Goal: Check status: Check status

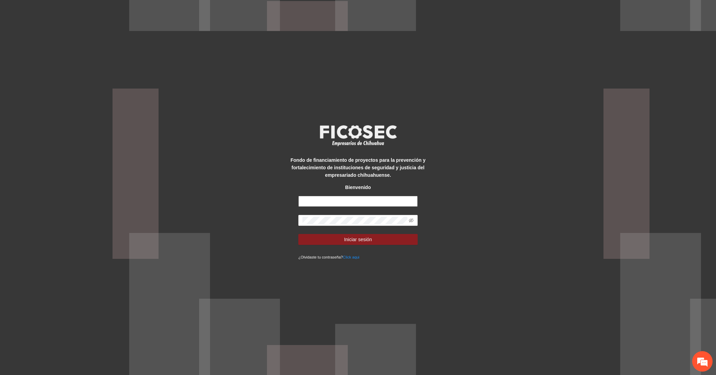
click at [328, 198] on input "text" at bounding box center [357, 201] width 119 height 11
type input "**********"
click at [340, 235] on button "Iniciar sesión" at bounding box center [357, 239] width 119 height 11
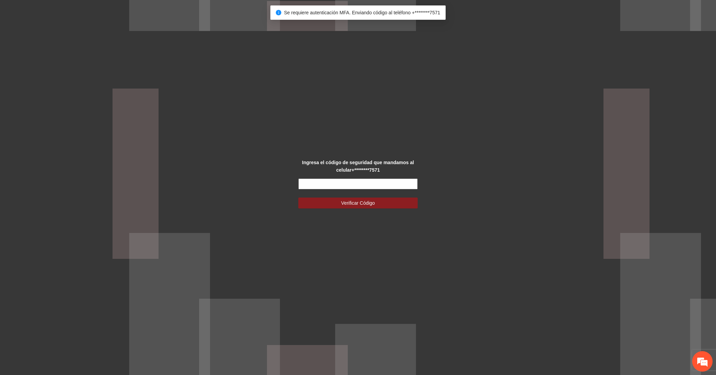
click at [348, 183] on input "text" at bounding box center [357, 184] width 119 height 11
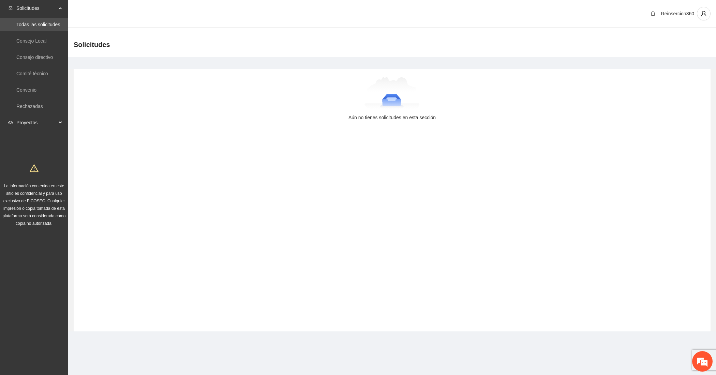
click at [57, 122] on div "Proyectos" at bounding box center [34, 123] width 68 height 14
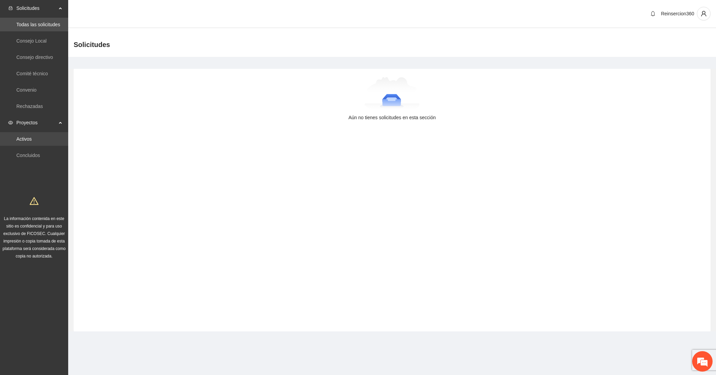
click at [32, 139] on link "Activos" at bounding box center [23, 138] width 15 height 5
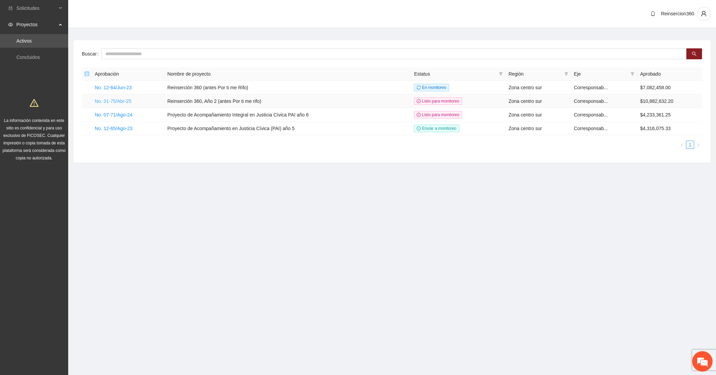
click at [121, 103] on link "No. 31-75/Abr-25" at bounding box center [113, 101] width 36 height 5
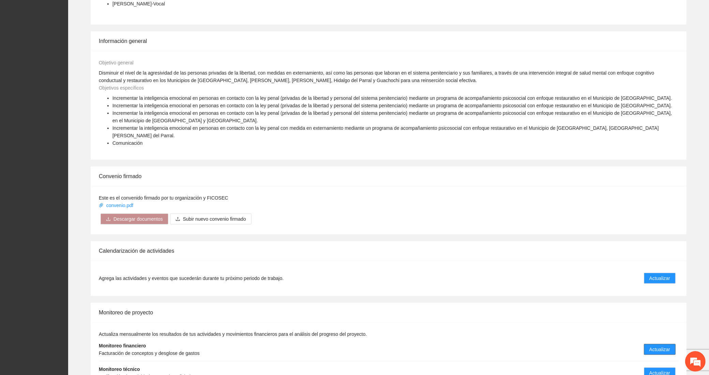
scroll to position [832, 0]
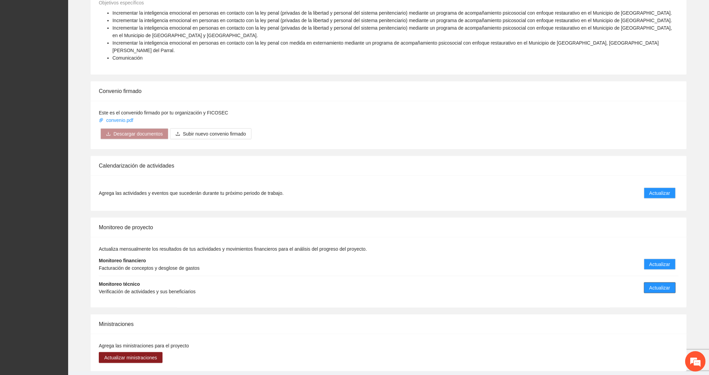
click at [659, 284] on span "Actualizar" at bounding box center [660, 288] width 21 height 8
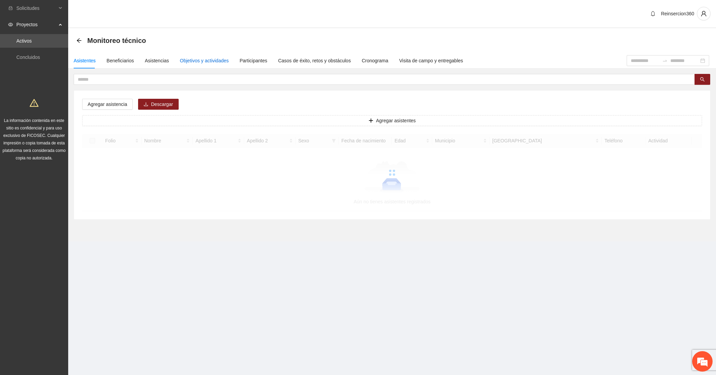
click at [203, 59] on div "Objetivos y actividades" at bounding box center [204, 61] width 49 height 8
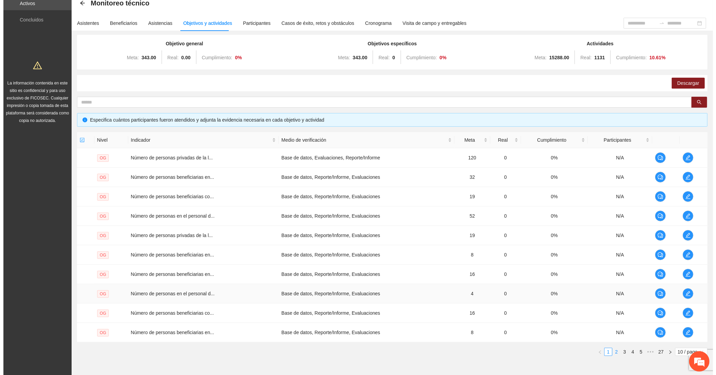
scroll to position [71, 0]
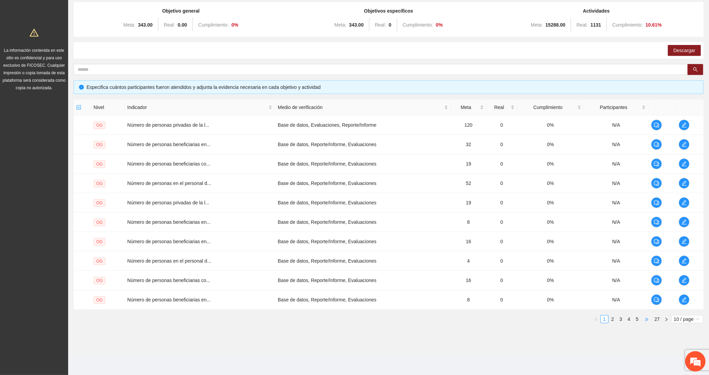
click at [647, 321] on span "•••" at bounding box center [647, 319] width 11 height 8
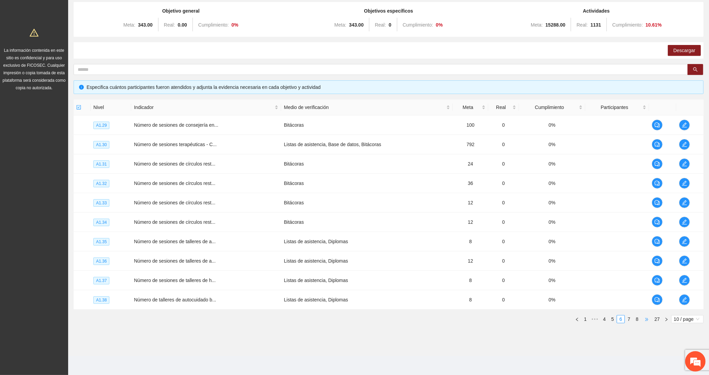
click at [647, 321] on span "•••" at bounding box center [647, 319] width 11 height 8
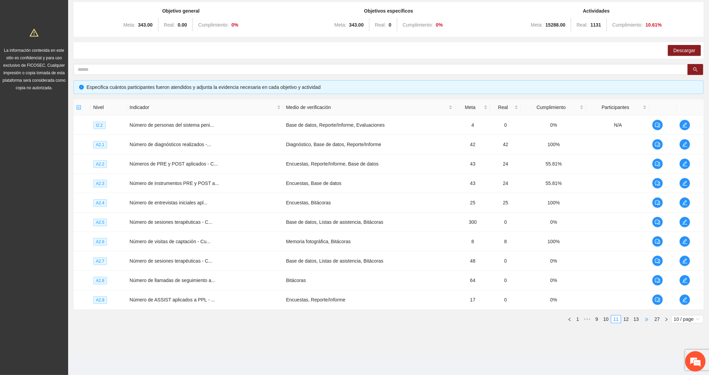
click at [647, 321] on span "•••" at bounding box center [647, 319] width 11 height 8
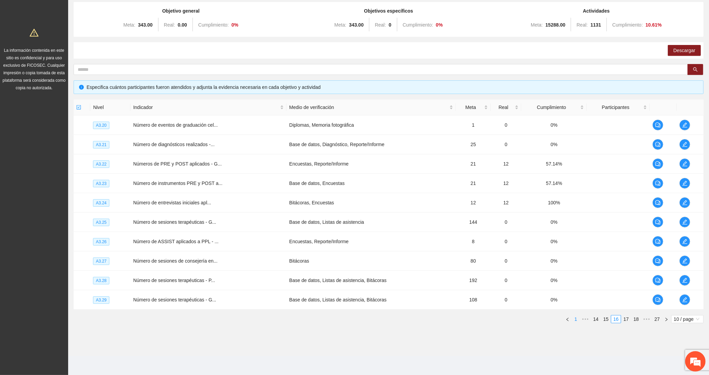
click at [579, 322] on ul "1 ••• 14 15 16 17 18 ••• 27 10 / page" at bounding box center [389, 319] width 630 height 8
click at [586, 321] on span "•••" at bounding box center [585, 319] width 11 height 8
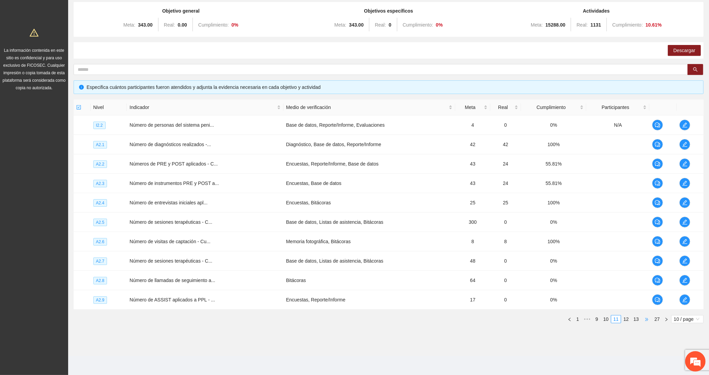
click at [643, 320] on span "•••" at bounding box center [647, 319] width 11 height 8
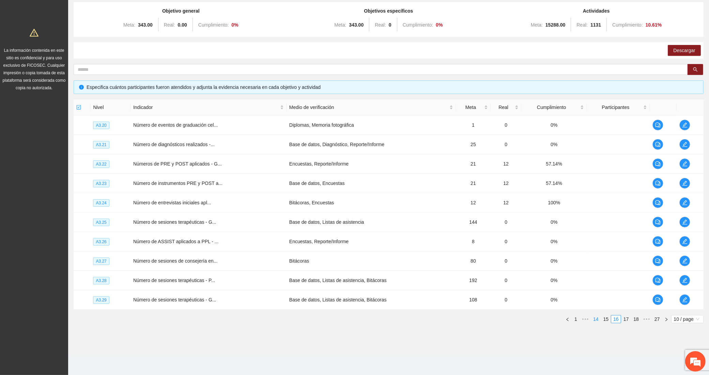
click at [598, 319] on link "14" at bounding box center [596, 320] width 10 height 8
click at [685, 144] on icon "edit" at bounding box center [685, 144] width 5 height 5
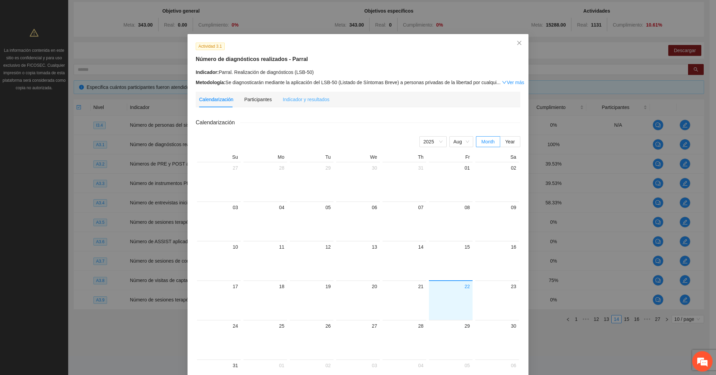
click at [291, 95] on div "Indicador y resultados" at bounding box center [306, 100] width 47 height 16
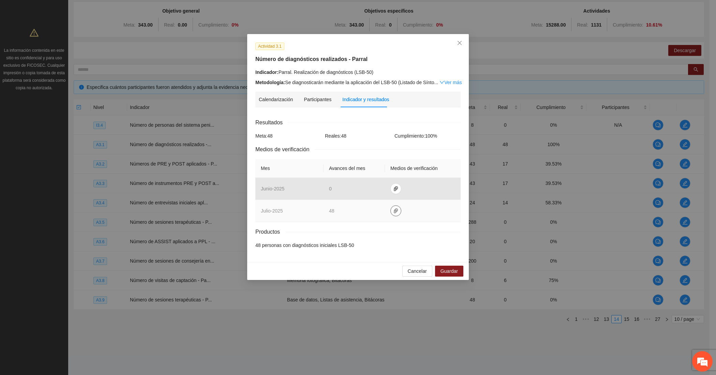
click at [394, 211] on icon "paper-clip" at bounding box center [396, 211] width 4 height 5
click at [360, 189] on link "JULIO_2025.zip" at bounding box center [397, 193] width 98 height 8
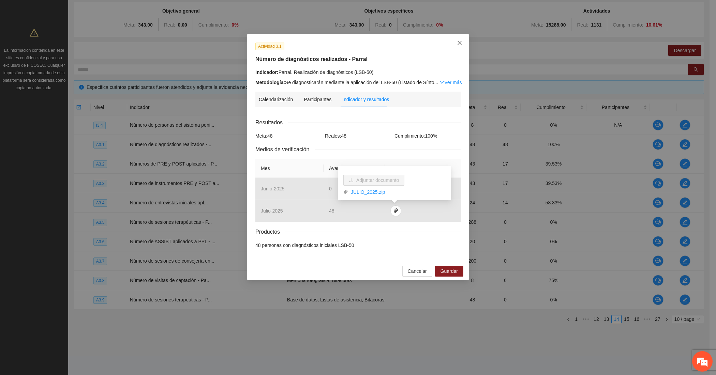
click at [455, 42] on span "Close" at bounding box center [459, 43] width 18 height 18
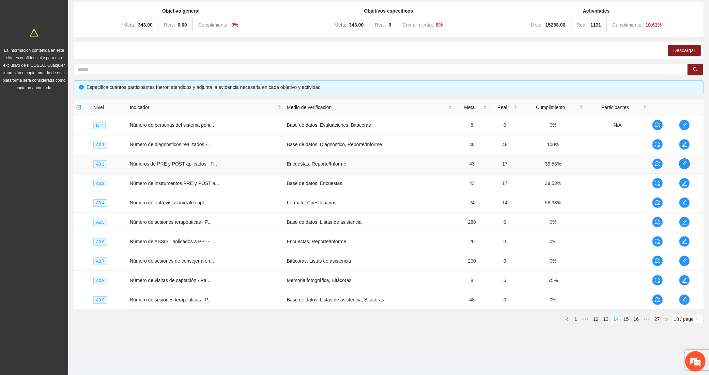
click at [680, 162] on span "edit" at bounding box center [685, 163] width 10 height 5
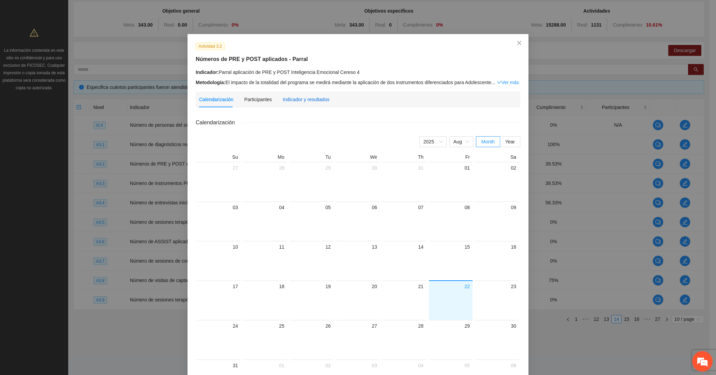
click at [301, 97] on div "Indicador y resultados" at bounding box center [306, 100] width 47 height 8
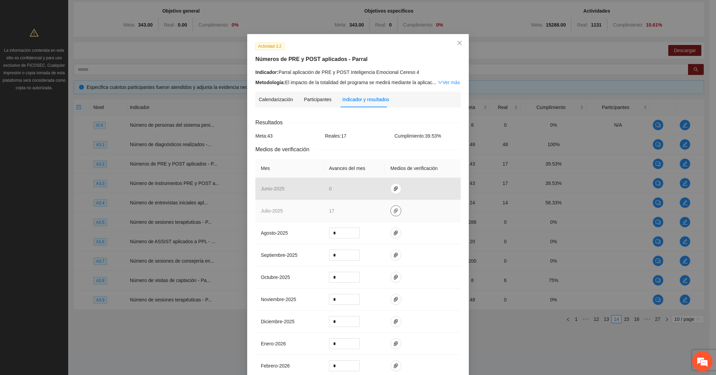
click at [393, 209] on icon "paper-clip" at bounding box center [395, 210] width 5 height 5
click at [371, 190] on link "JULIO_2025.zip" at bounding box center [394, 193] width 98 height 8
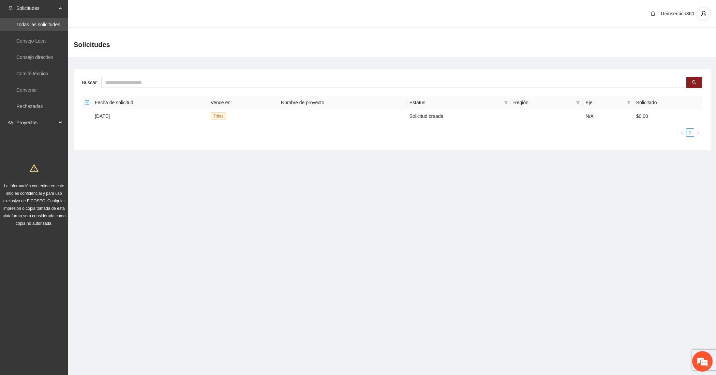
click at [36, 122] on span "Proyectos" at bounding box center [36, 123] width 40 height 14
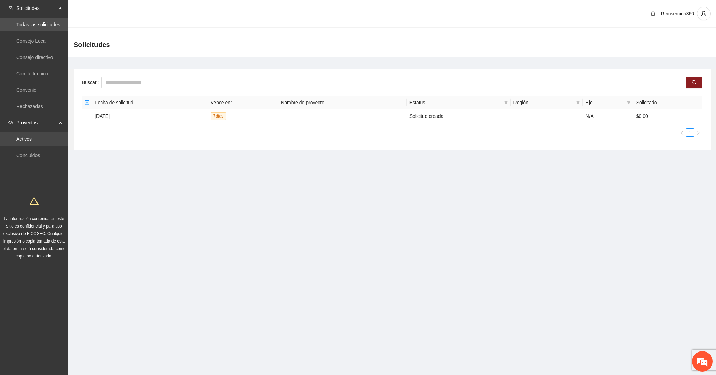
click at [29, 136] on link "Activos" at bounding box center [23, 138] width 15 height 5
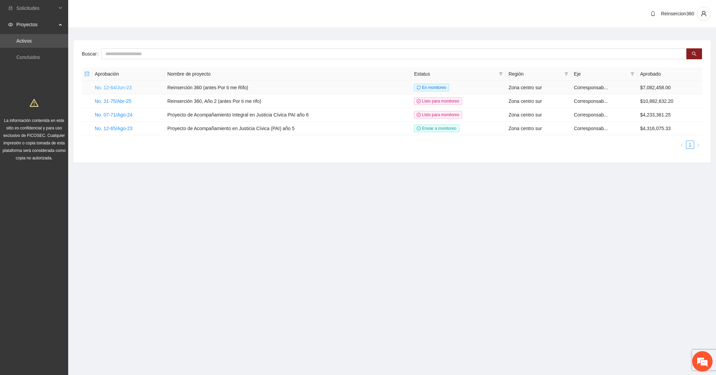
click at [106, 86] on link "No. 12-64/Jun-23" at bounding box center [113, 87] width 37 height 5
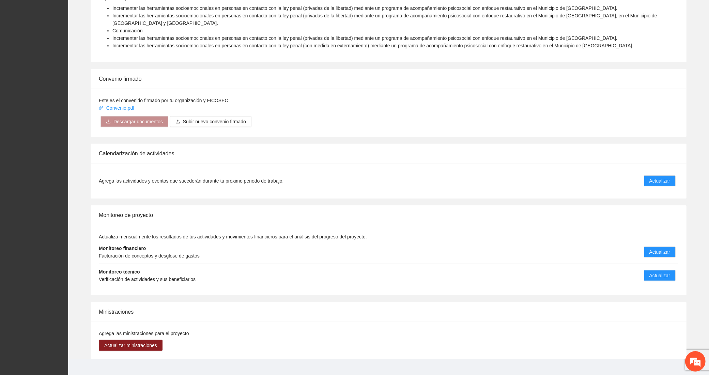
scroll to position [540, 0]
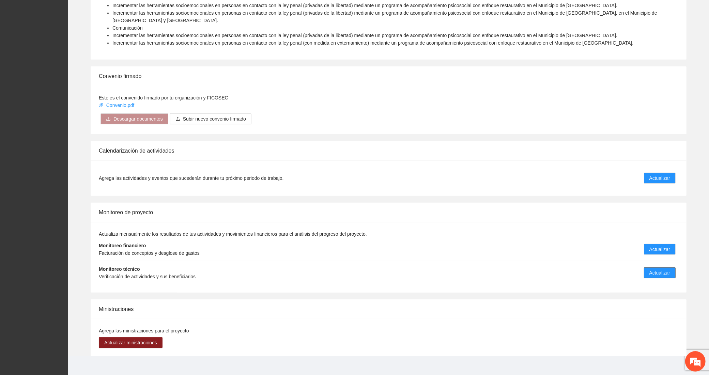
click at [647, 268] on button "Actualizar" at bounding box center [660, 273] width 32 height 11
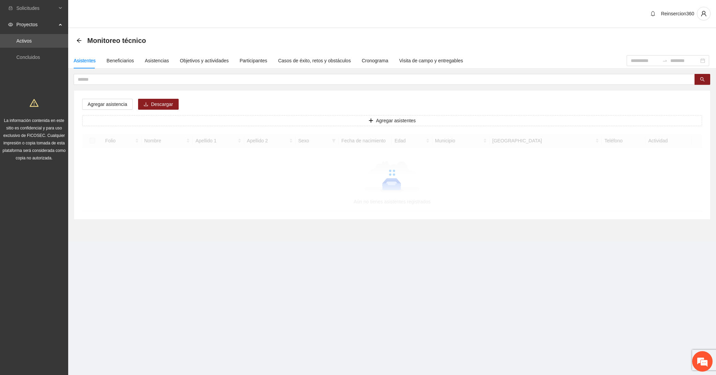
click at [82, 38] on div "Monitoreo técnico" at bounding box center [113, 40] width 74 height 11
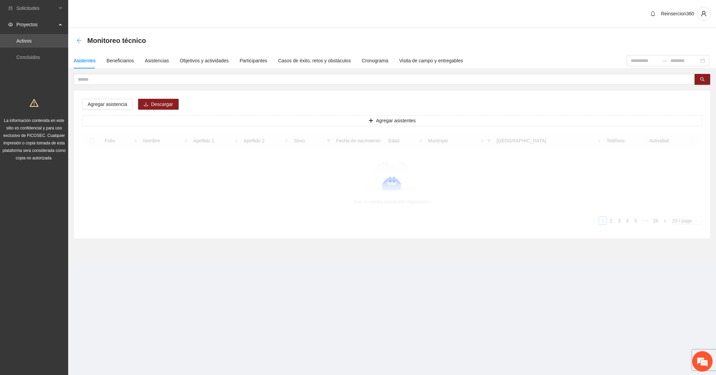
click at [79, 38] on icon "arrow-left" at bounding box center [78, 40] width 5 height 5
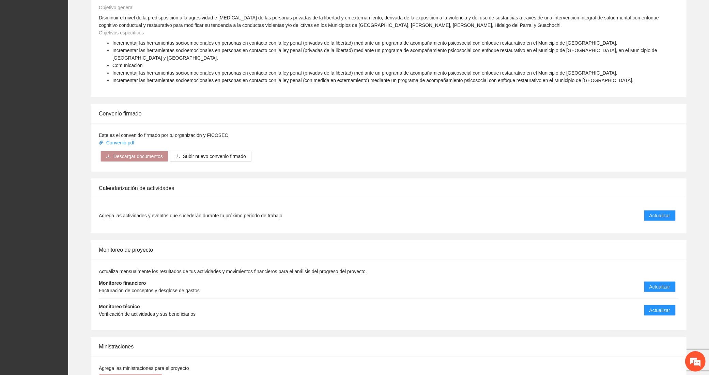
scroll to position [540, 0]
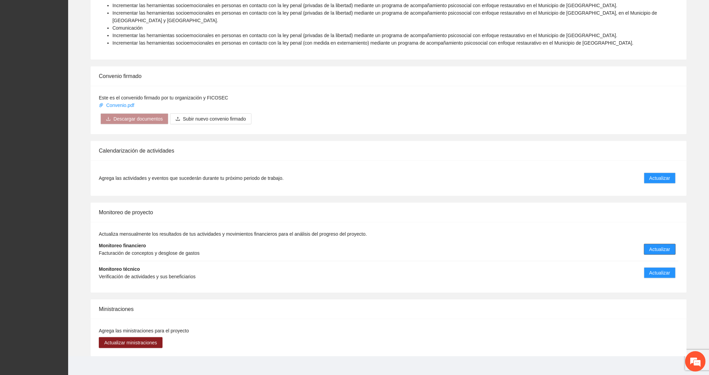
click at [669, 246] on span "Actualizar" at bounding box center [660, 250] width 21 height 8
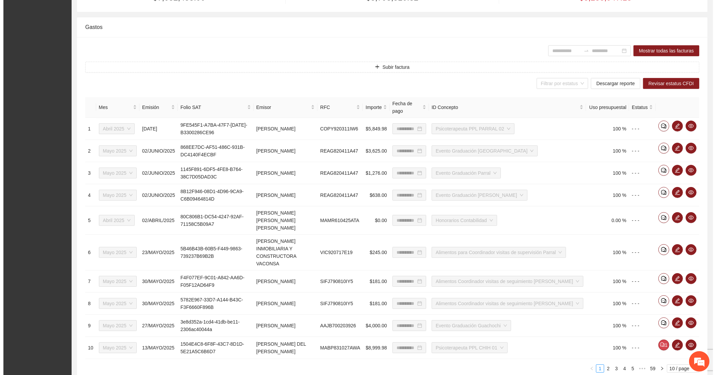
scroll to position [181, 0]
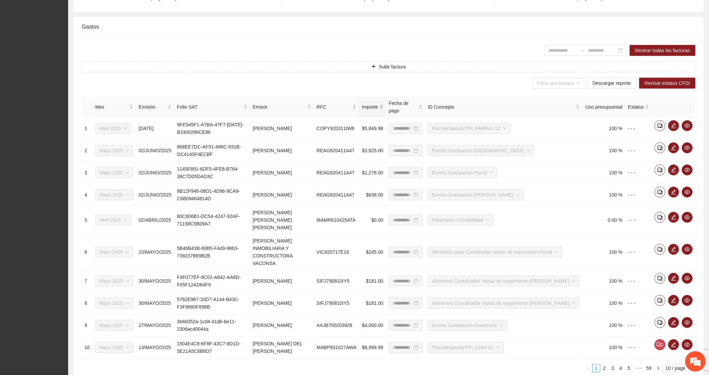
click at [375, 103] on span "Importe" at bounding box center [367, 107] width 16 height 8
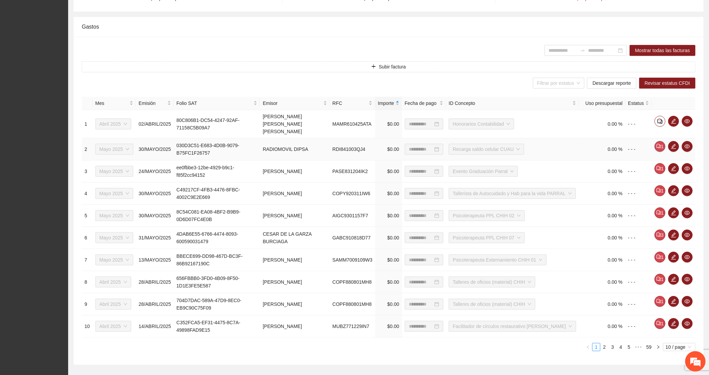
click at [657, 144] on icon "comment" at bounding box center [659, 146] width 5 height 4
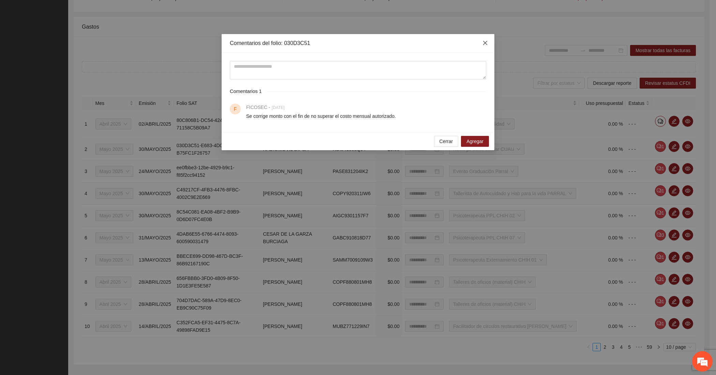
click at [486, 46] on span "Close" at bounding box center [485, 43] width 18 height 18
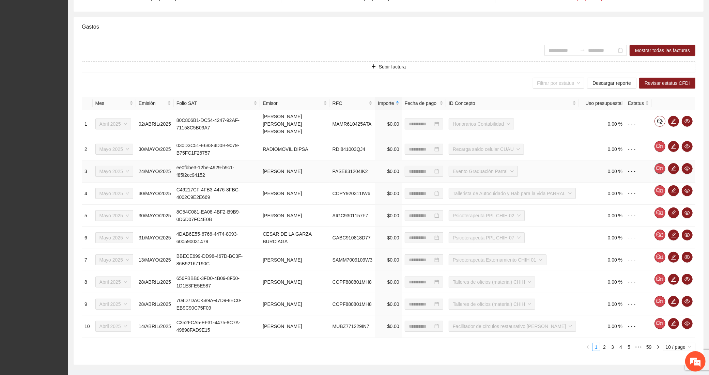
click at [660, 166] on icon "comment" at bounding box center [659, 168] width 5 height 4
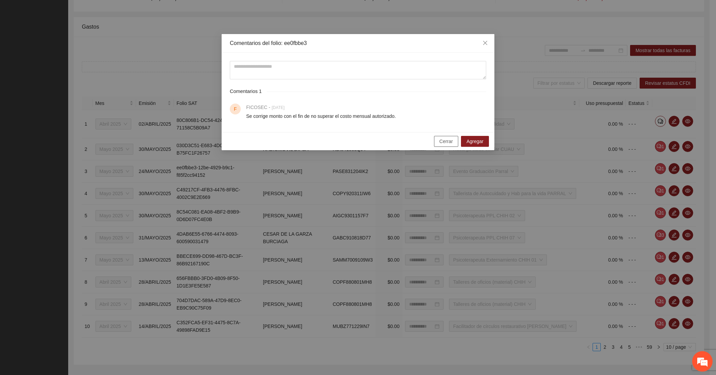
click at [455, 142] on button "Cerrar" at bounding box center [446, 141] width 25 height 11
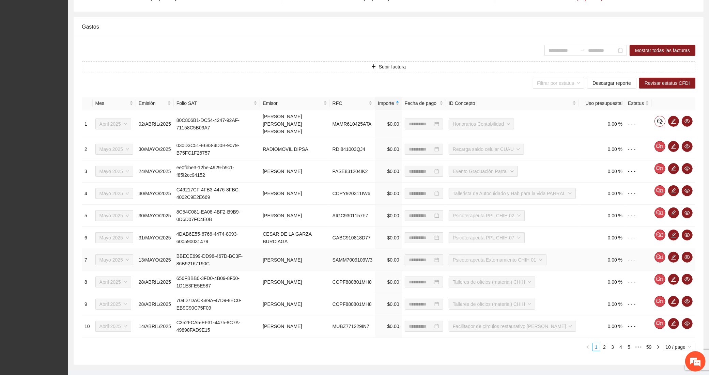
click at [662, 252] on button "1" at bounding box center [660, 257] width 11 height 11
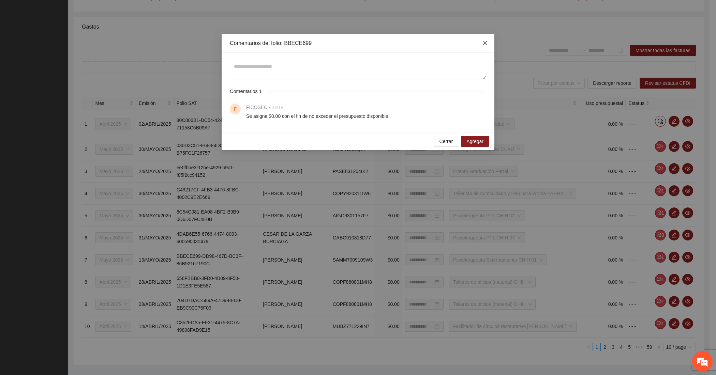
click at [488, 43] on span "Close" at bounding box center [485, 43] width 18 height 18
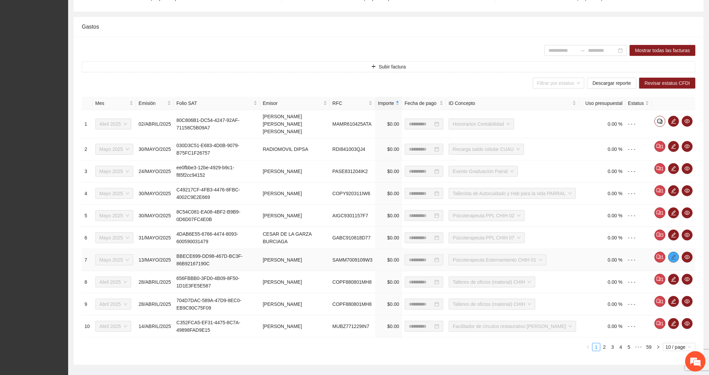
click at [676, 255] on icon "edit" at bounding box center [674, 257] width 5 height 5
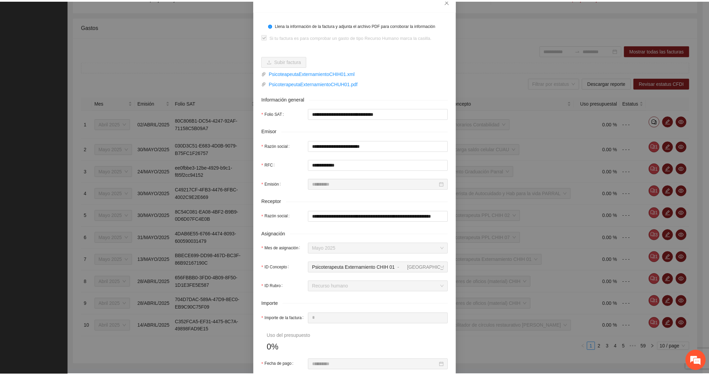
scroll to position [23, 0]
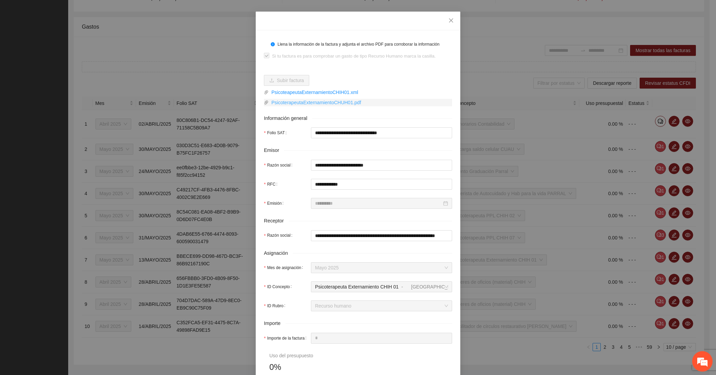
click at [313, 105] on link "PsicoterapeutaExternamientoCHUH01.pdf" at bounding box center [360, 103] width 183 height 8
click at [448, 20] on icon "close" at bounding box center [450, 20] width 5 height 5
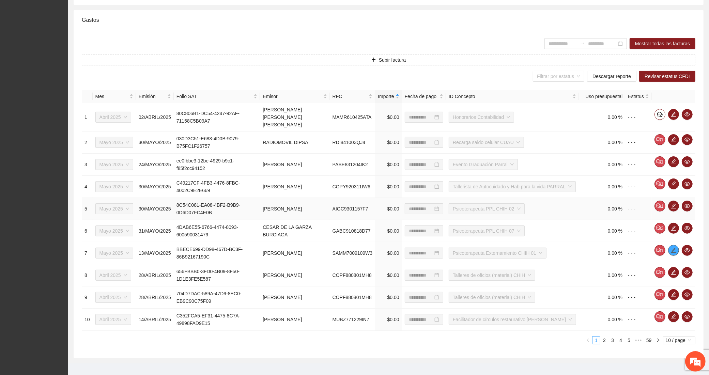
scroll to position [190, 0]
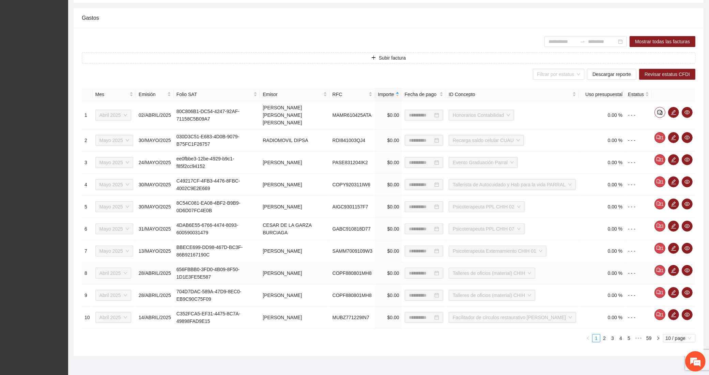
click at [658, 265] on button "1" at bounding box center [660, 270] width 11 height 11
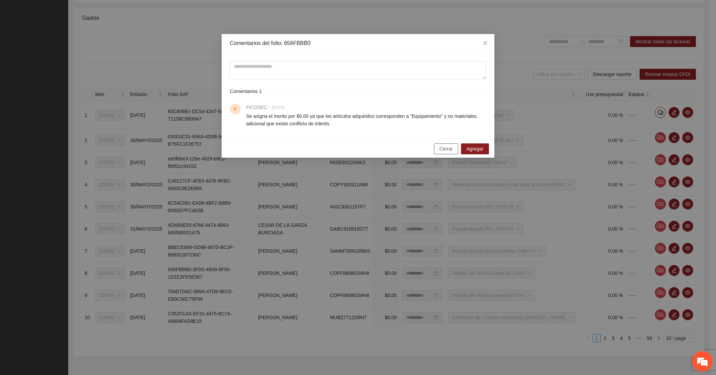
click at [440, 152] on span "Cerrar" at bounding box center [446, 149] width 14 height 8
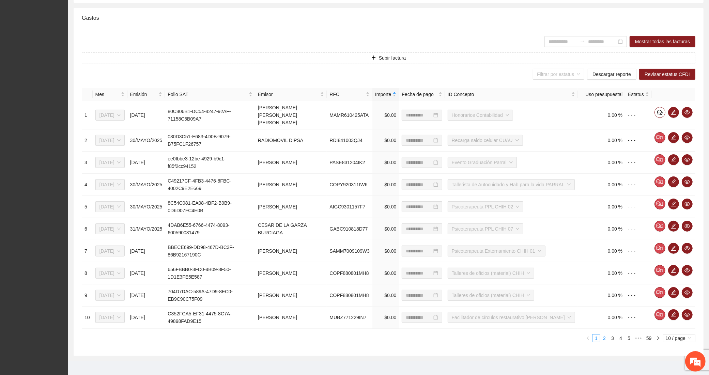
click at [603, 335] on link "2" at bounding box center [605, 339] width 8 height 8
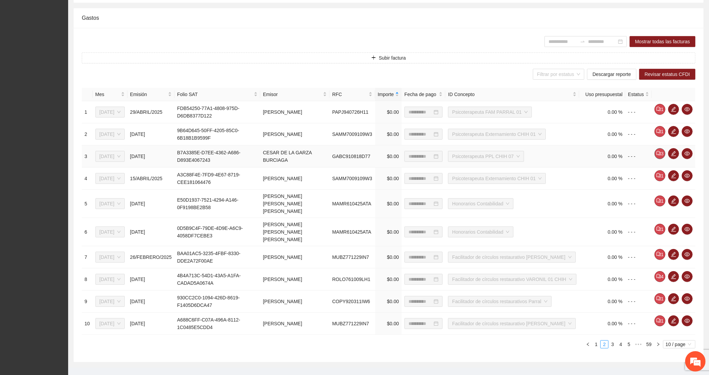
click at [658, 150] on button "3" at bounding box center [660, 153] width 11 height 11
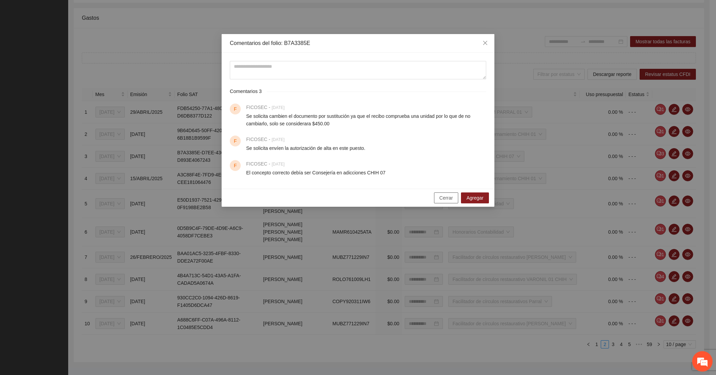
click at [449, 200] on span "Cerrar" at bounding box center [446, 198] width 14 height 8
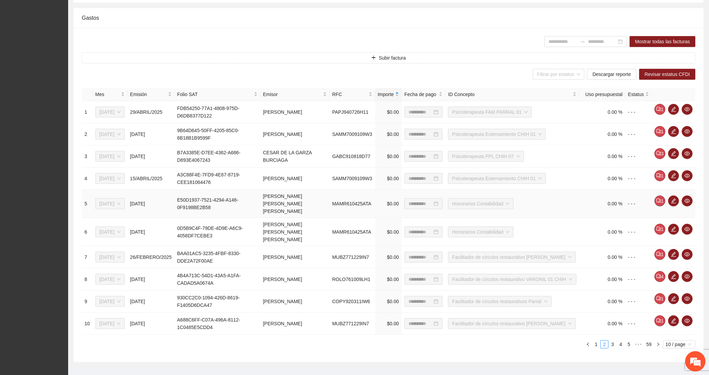
click at [655, 200] on button "1" at bounding box center [660, 201] width 11 height 11
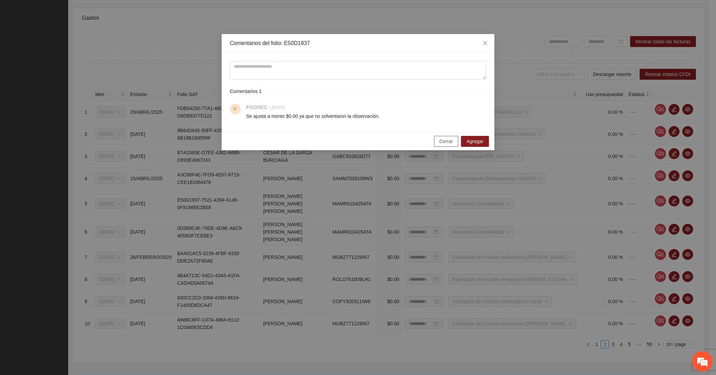
click at [446, 141] on span "Cerrar" at bounding box center [446, 142] width 14 height 8
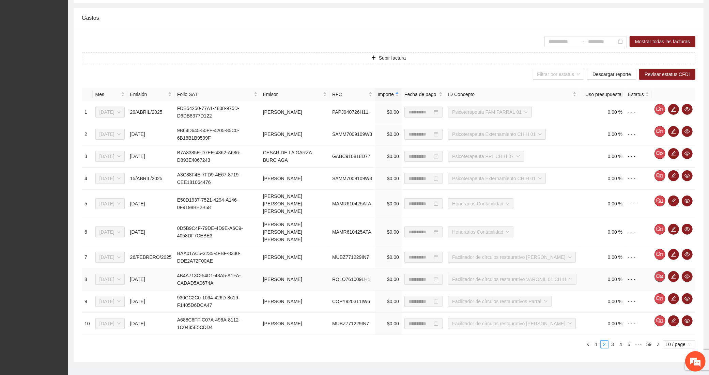
click at [660, 275] on icon "comment" at bounding box center [659, 276] width 5 height 5
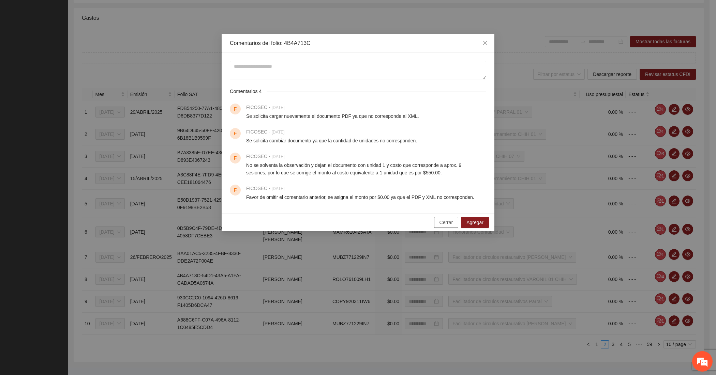
click at [449, 221] on span "Cerrar" at bounding box center [446, 223] width 14 height 8
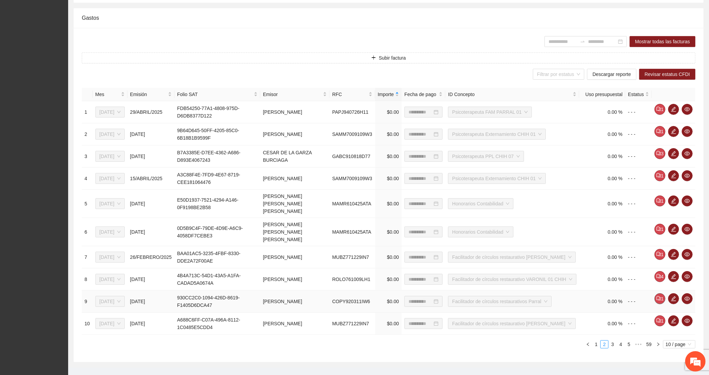
click at [663, 298] on button "1" at bounding box center [660, 299] width 11 height 11
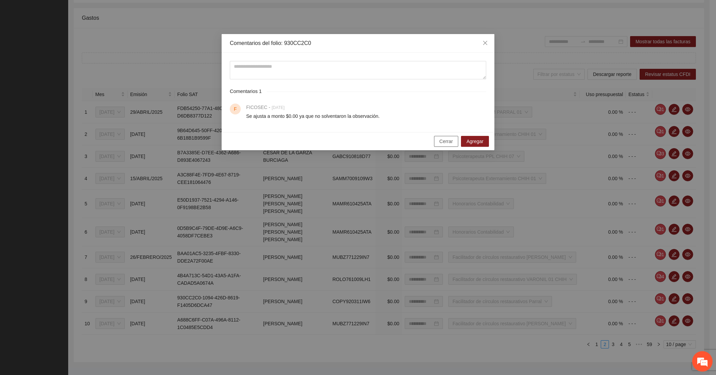
click at [455, 140] on button "Cerrar" at bounding box center [446, 141] width 25 height 11
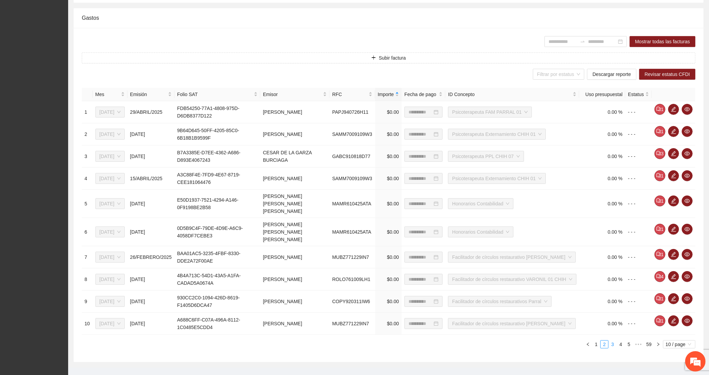
click at [614, 345] on link "3" at bounding box center [613, 345] width 8 height 8
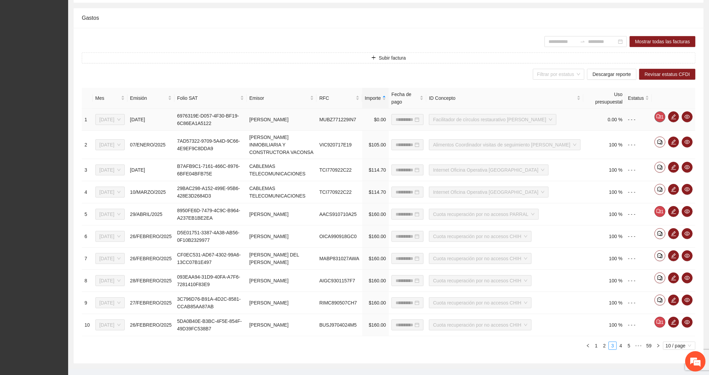
click at [660, 115] on icon "comment" at bounding box center [659, 116] width 5 height 5
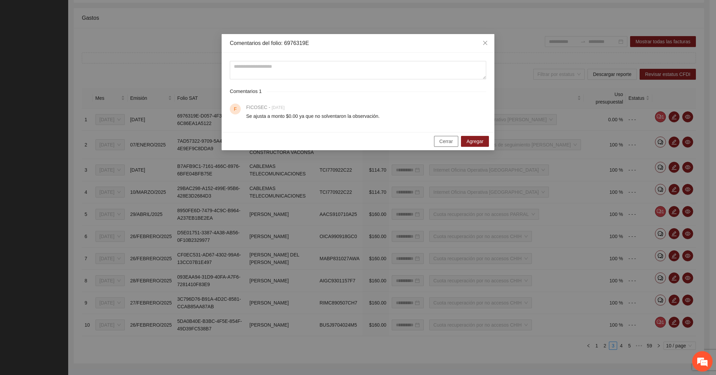
click at [437, 144] on button "Cerrar" at bounding box center [446, 141] width 25 height 11
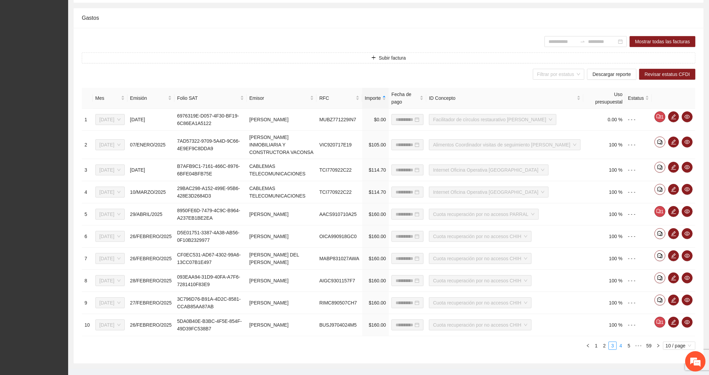
click at [619, 342] on link "4" at bounding box center [621, 346] width 8 height 8
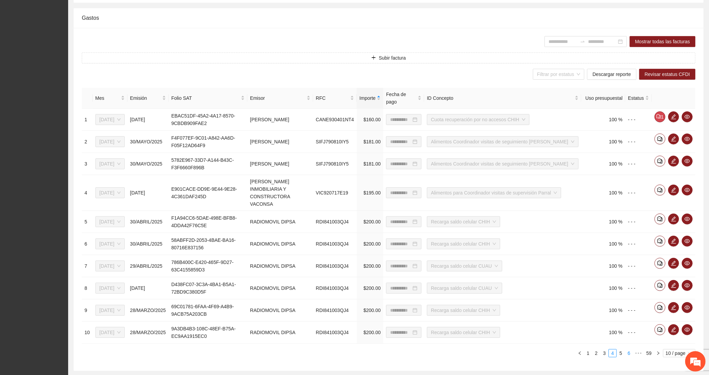
click at [627, 350] on link "6" at bounding box center [630, 354] width 8 height 8
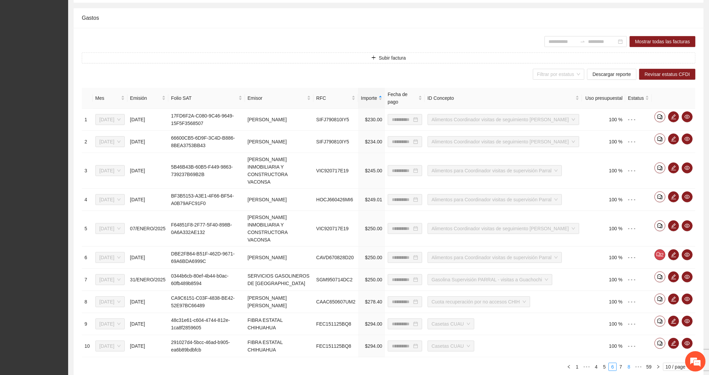
click at [628, 363] on link "8" at bounding box center [630, 367] width 8 height 8
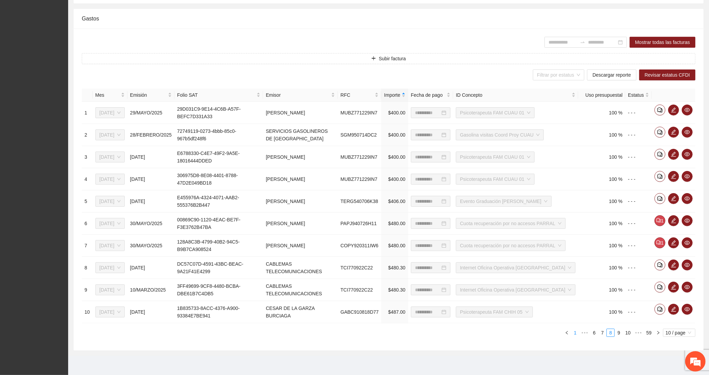
click at [573, 335] on link "1" at bounding box center [576, 333] width 8 height 8
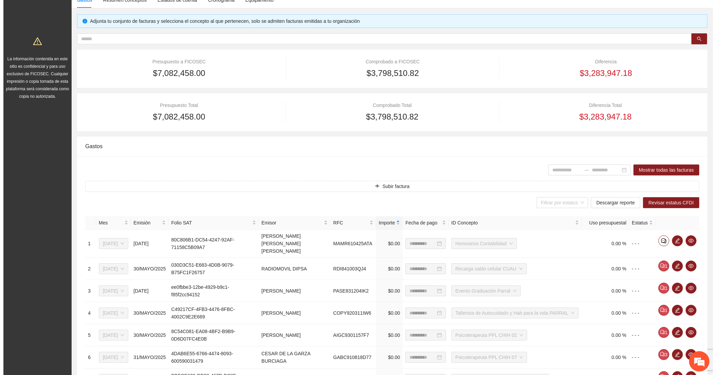
scroll to position [0, 0]
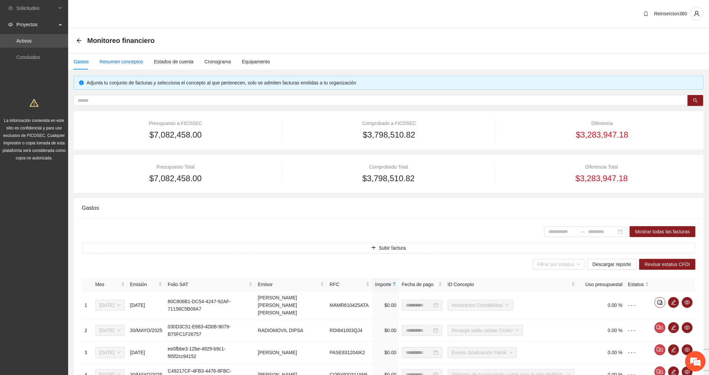
click at [113, 63] on div "Resumen conceptos" at bounding box center [122, 62] width 44 height 8
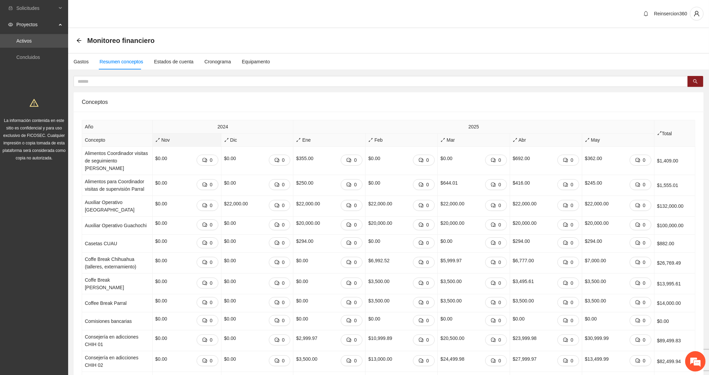
click at [155, 138] on icon "arrows-alt" at bounding box center [157, 140] width 5 height 5
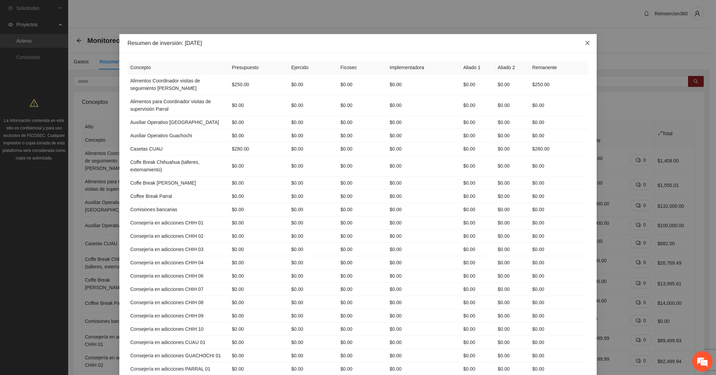
drag, startPoint x: 585, startPoint y: 45, endPoint x: 578, endPoint y: 46, distance: 7.0
click at [585, 45] on icon "close" at bounding box center [587, 42] width 5 height 5
